Goal: Task Accomplishment & Management: Manage account settings

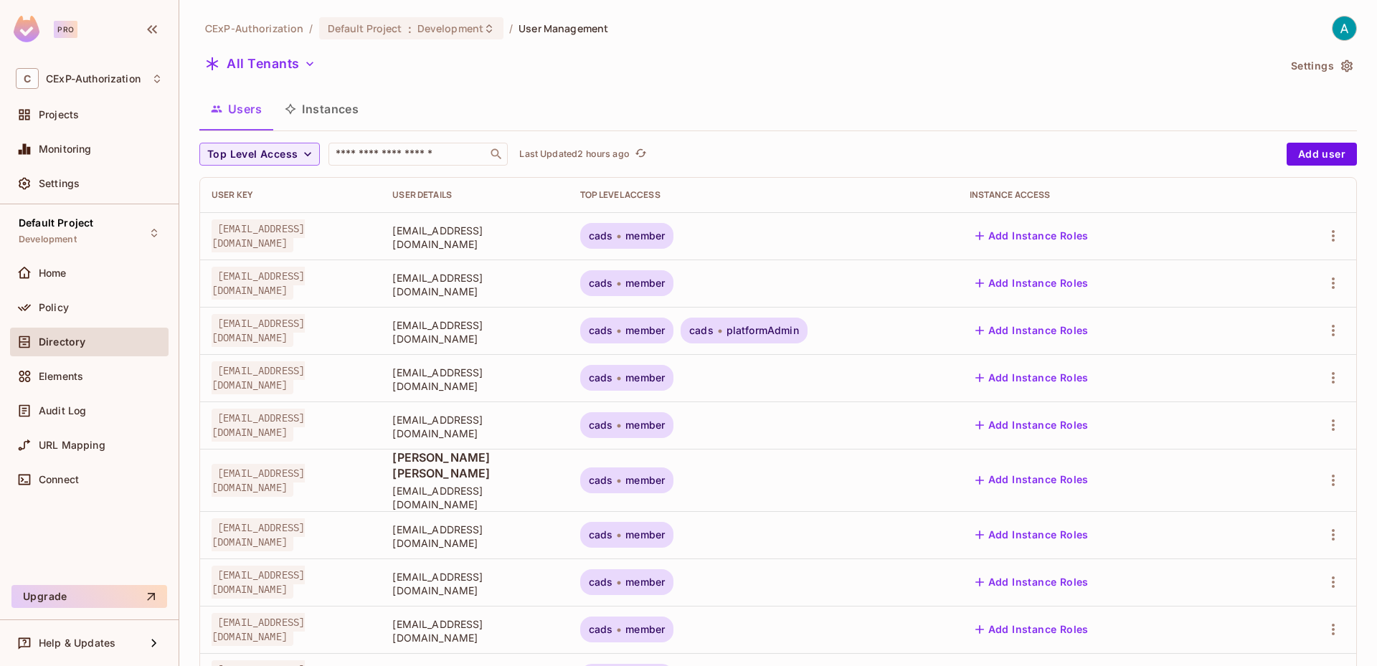
scroll to position [336, 0]
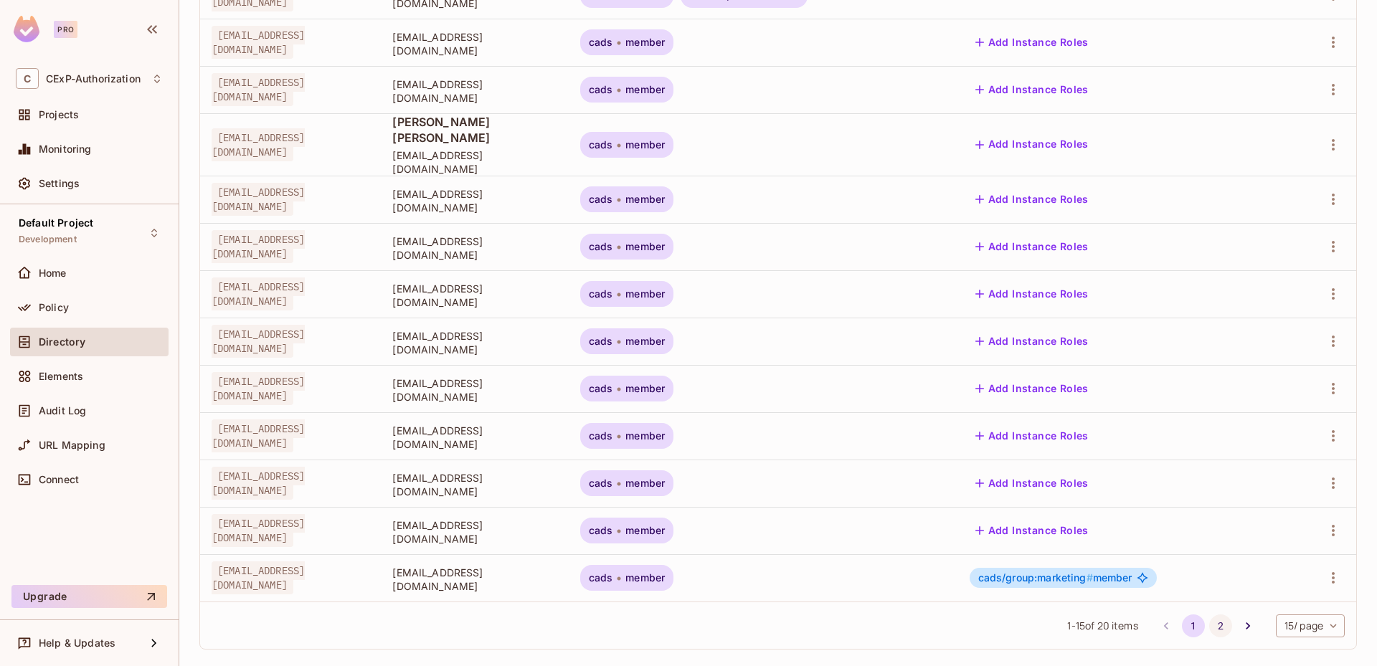
click at [1215, 615] on button "2" at bounding box center [1220, 626] width 23 height 23
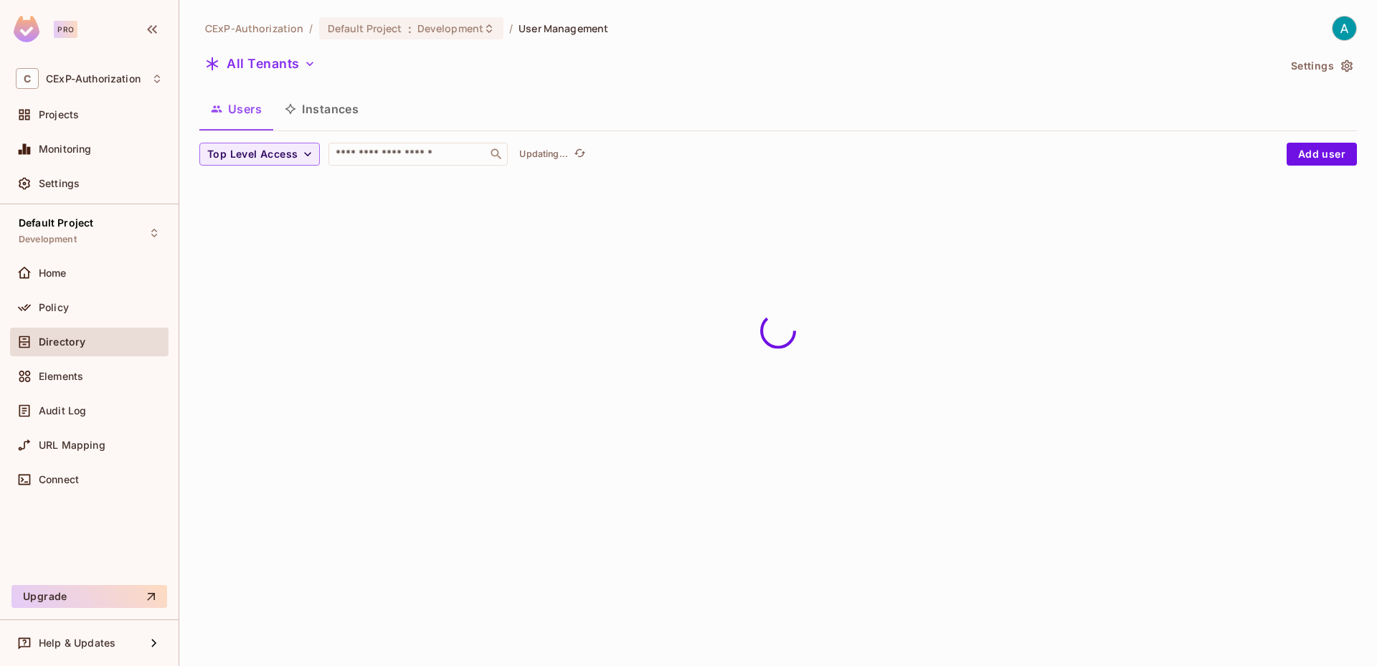
scroll to position [0, 0]
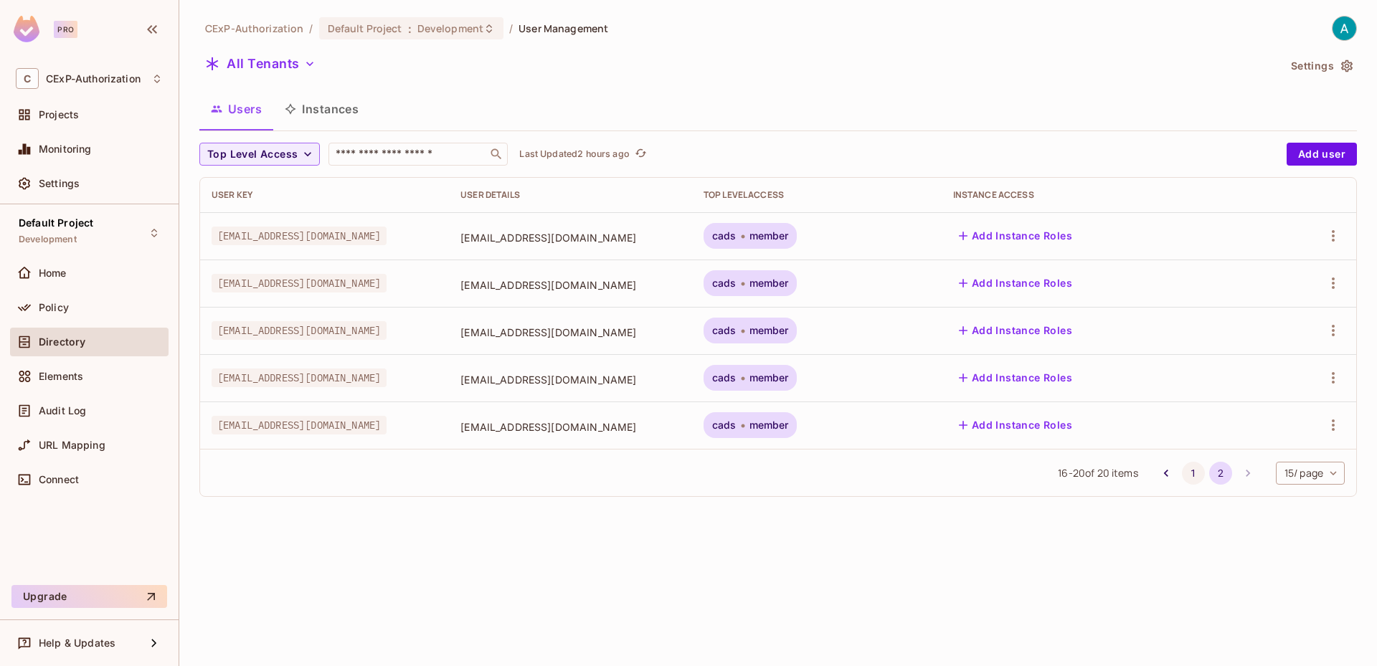
click at [1186, 473] on button "1" at bounding box center [1193, 473] width 23 height 23
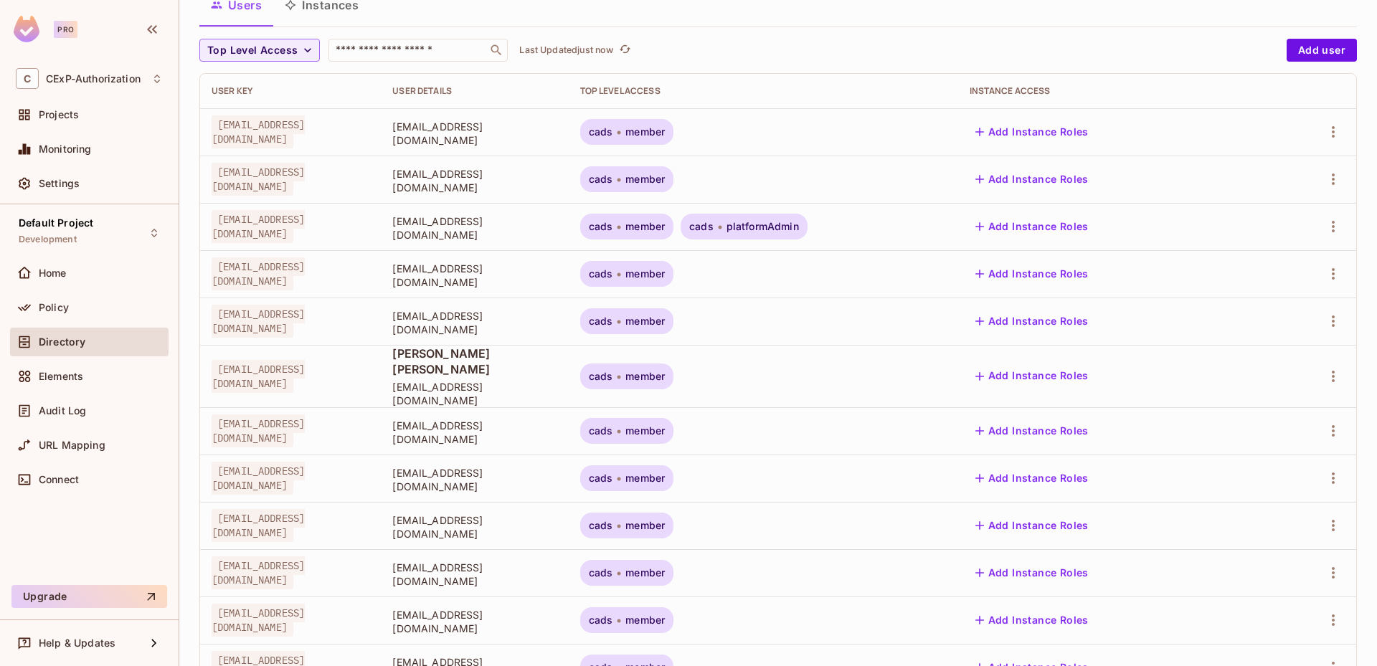
scroll to position [49, 0]
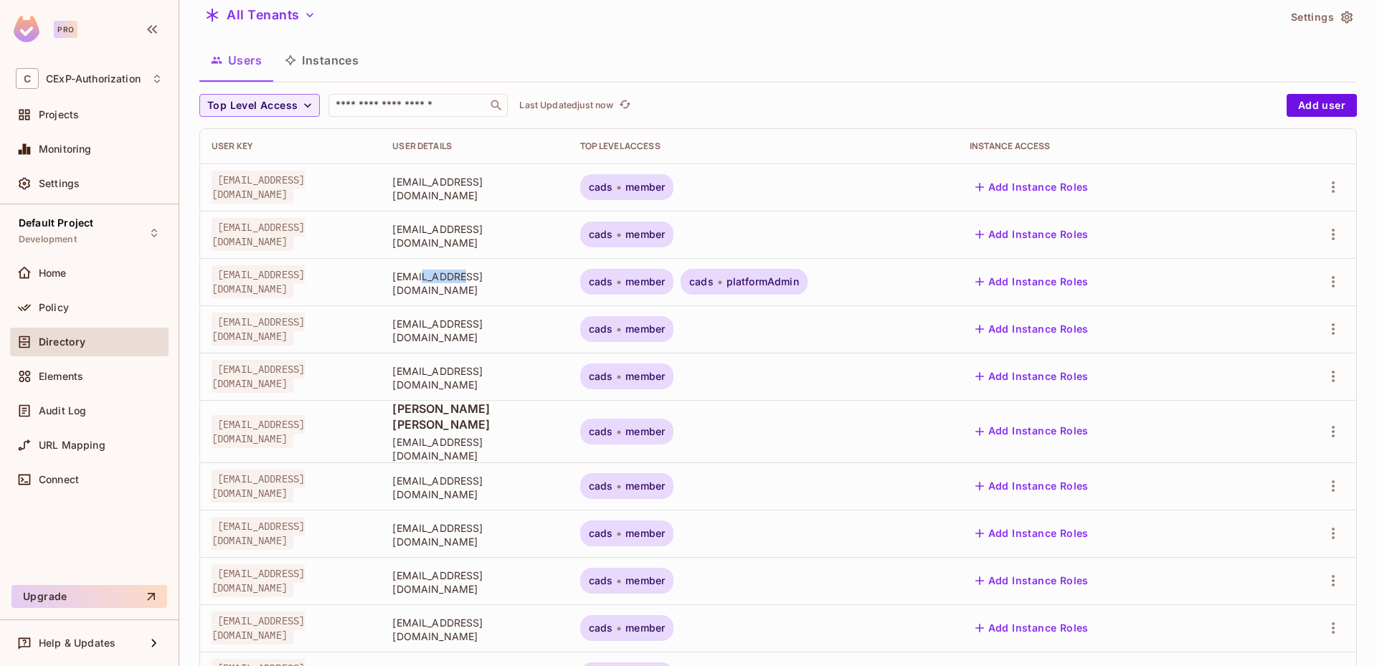
drag, startPoint x: 446, startPoint y: 280, endPoint x: 485, endPoint y: 281, distance: 39.4
click at [485, 281] on span "[EMAIL_ADDRESS][DOMAIN_NAME]" at bounding box center [474, 283] width 164 height 27
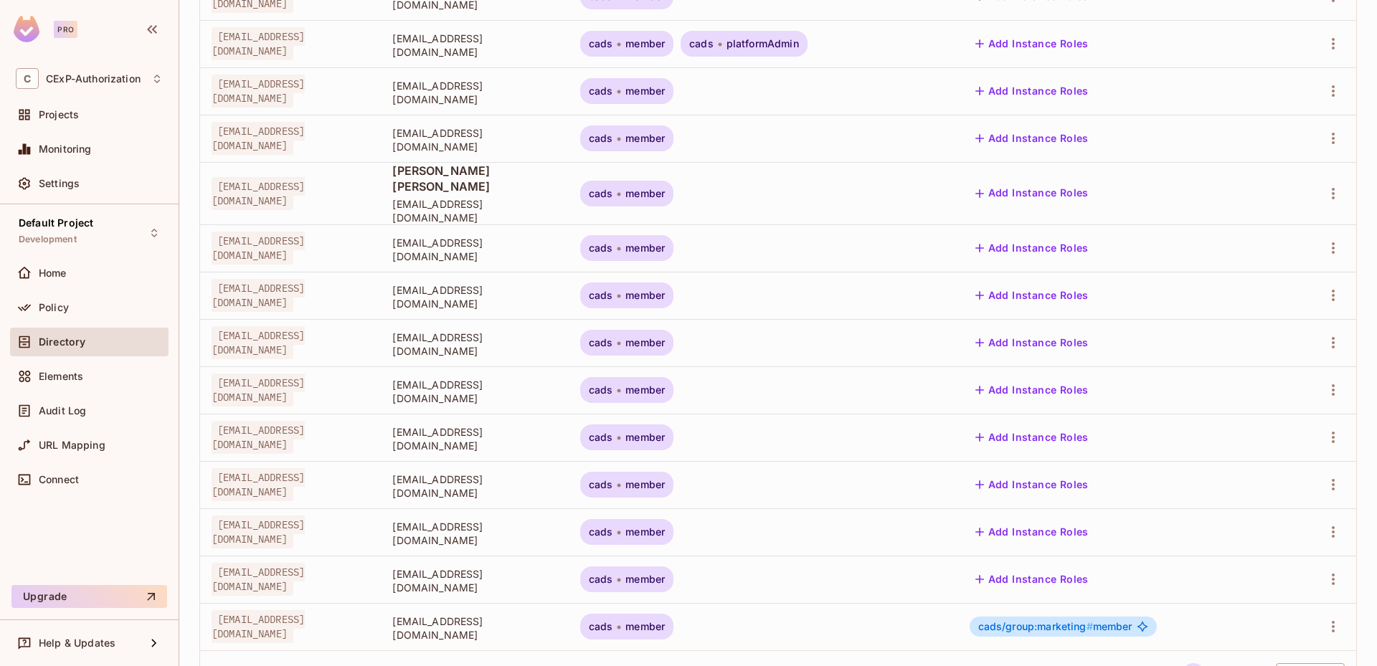
scroll to position [336, 0]
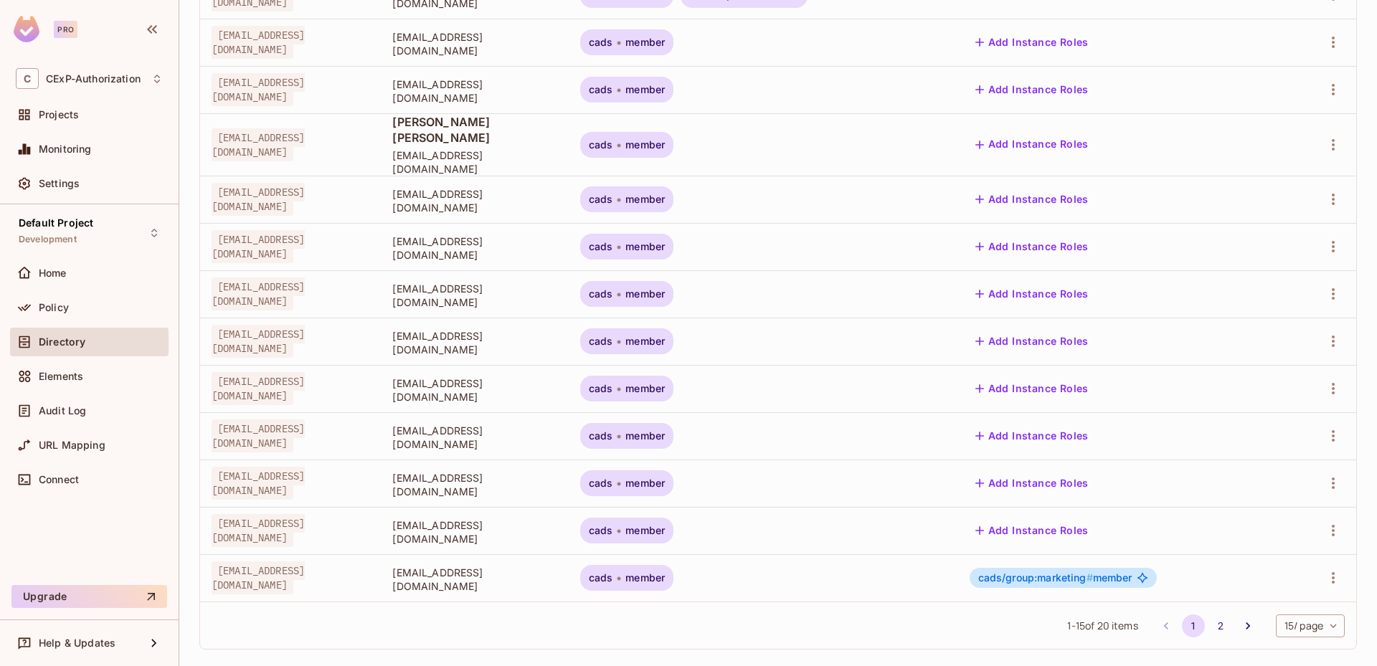
click at [643, 565] on div "cads member" at bounding box center [627, 578] width 94 height 26
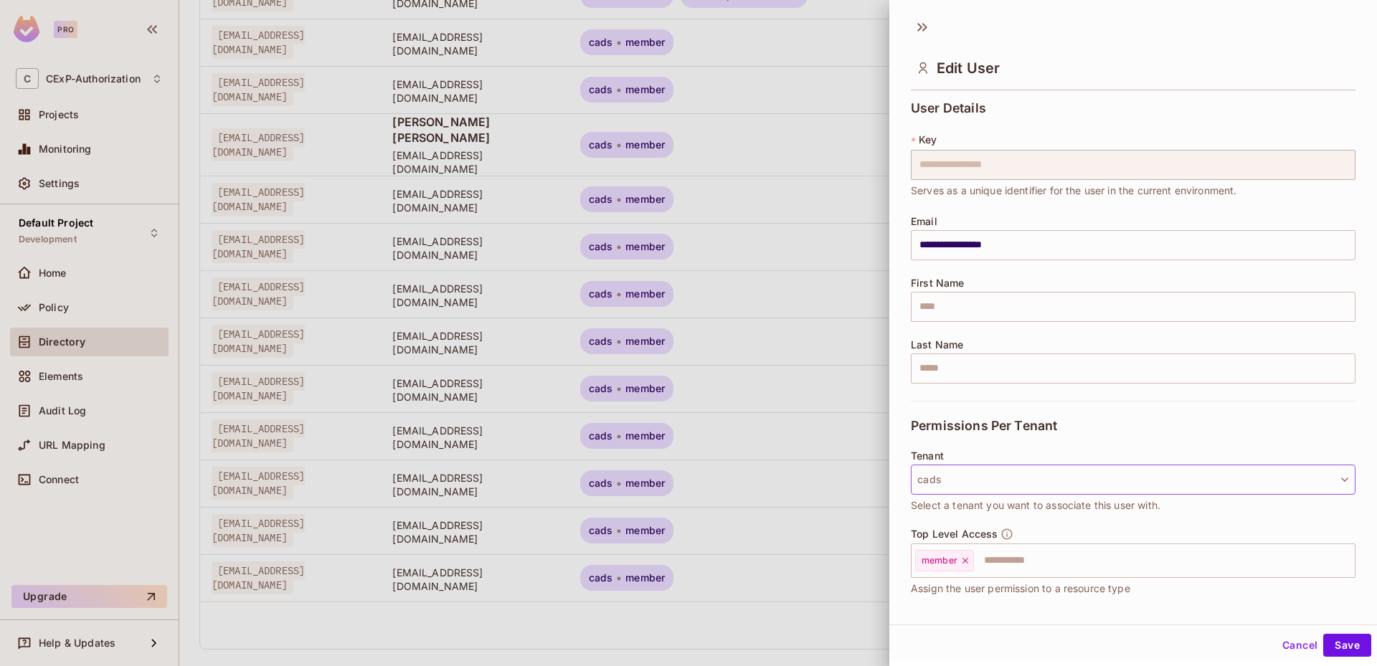
scroll to position [138, 0]
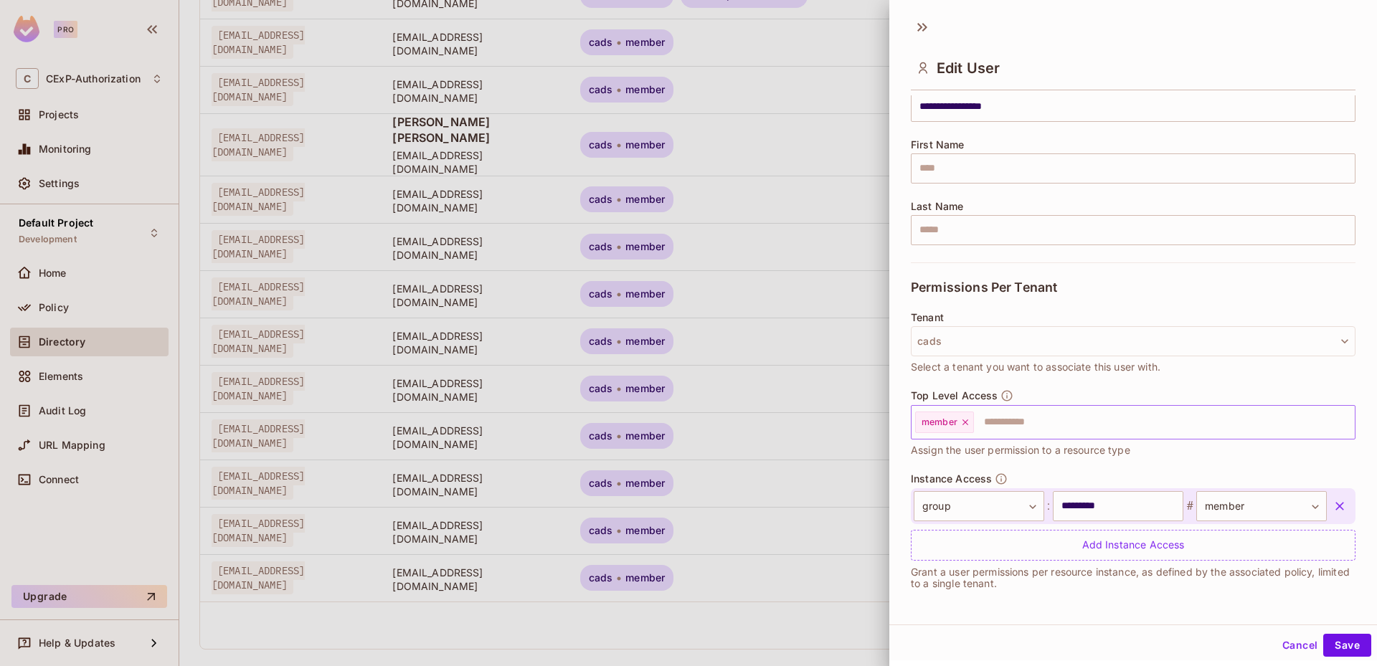
click at [1037, 423] on input "text" at bounding box center [1151, 422] width 352 height 29
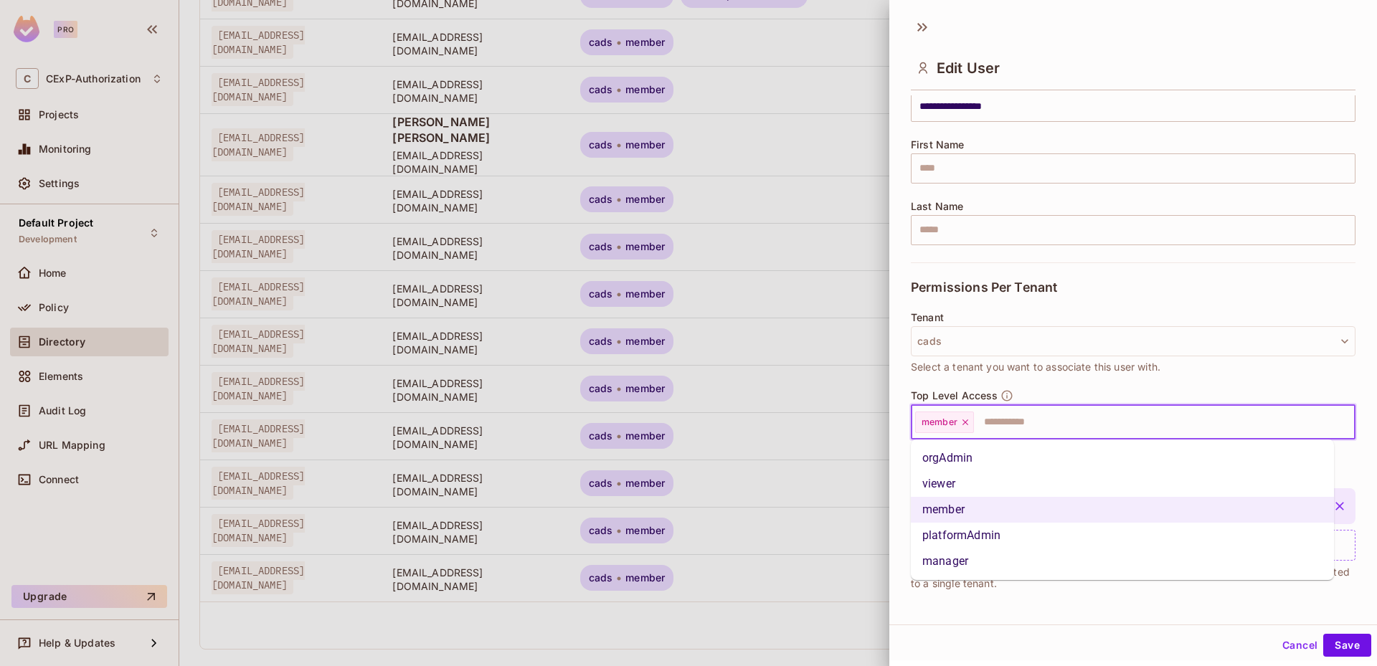
click at [971, 493] on li "viewer" at bounding box center [1122, 484] width 423 height 26
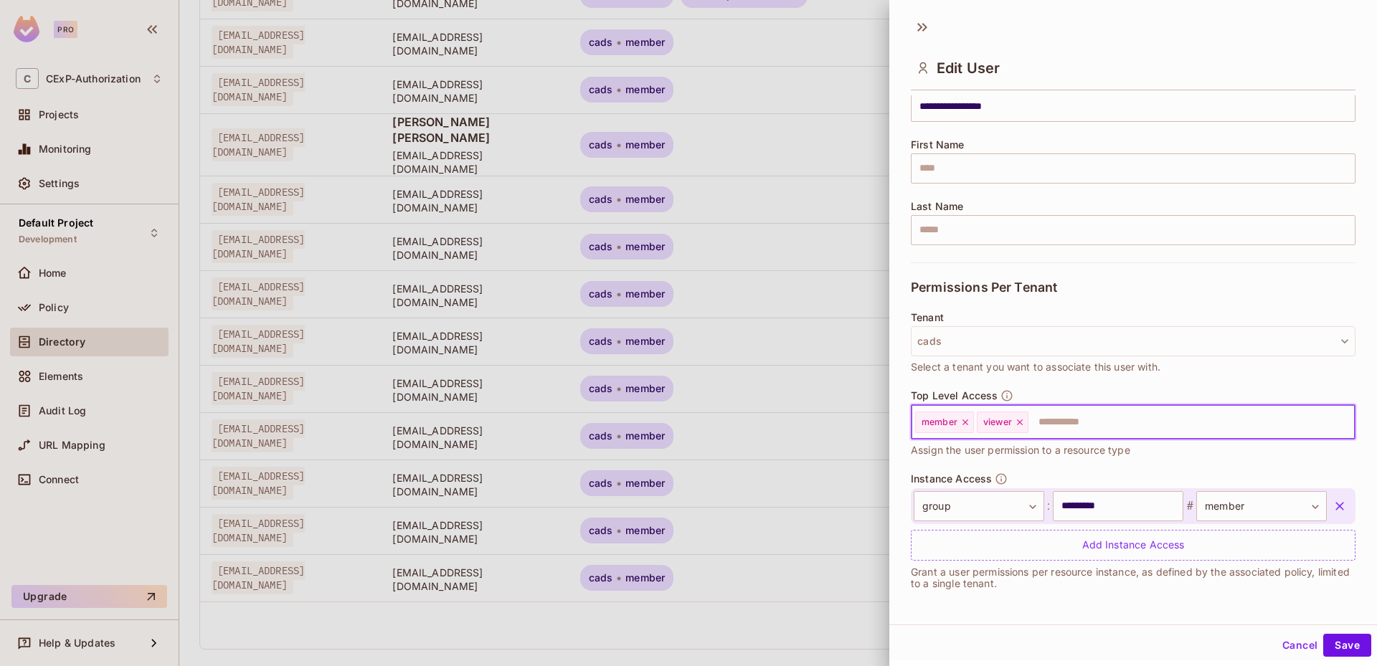
click at [966, 424] on icon at bounding box center [965, 422] width 10 height 10
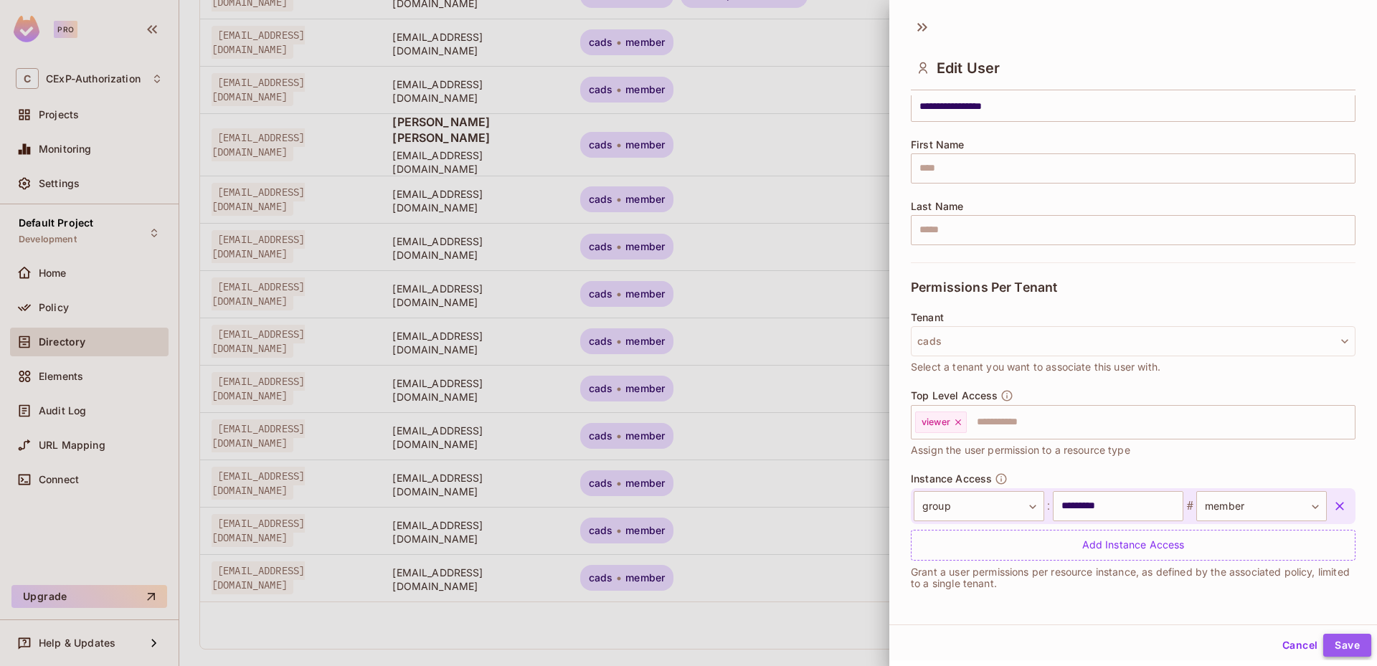
click at [1327, 639] on button "Save" at bounding box center [1347, 645] width 48 height 23
